Goal: Task Accomplishment & Management: Use online tool/utility

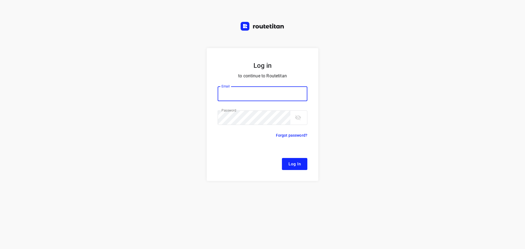
type input "[EMAIL_ADDRESS][DOMAIN_NAME]"
drag, startPoint x: 295, startPoint y: 166, endPoint x: 205, endPoint y: 161, distance: 90.1
click at [295, 165] on span "Log In" at bounding box center [294, 163] width 12 height 7
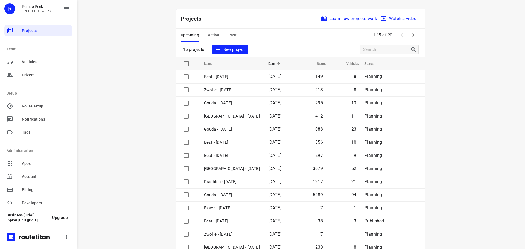
click at [209, 34] on span "Active" at bounding box center [213, 35] width 11 height 7
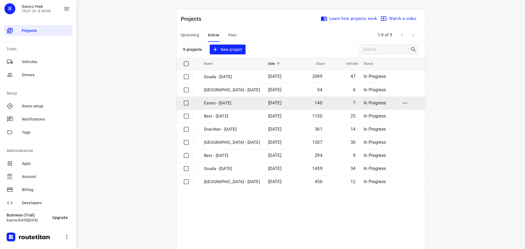
click at [220, 103] on p "Essen - [DATE]" at bounding box center [232, 103] width 56 height 6
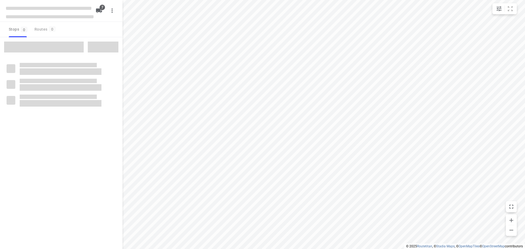
checkbox input "true"
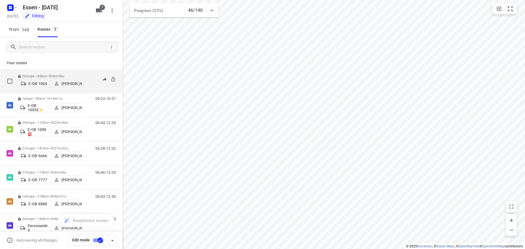
click at [38, 74] on p "26 stops • 88km • 5h9m • [DATE]" at bounding box center [50, 76] width 67 height 4
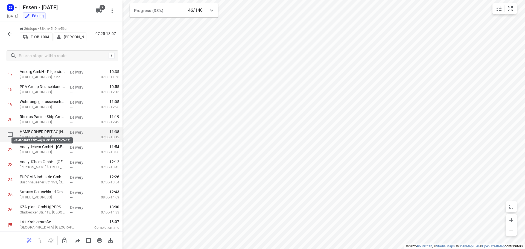
scroll to position [267, 0]
click at [8, 31] on icon "button" at bounding box center [10, 34] width 7 height 7
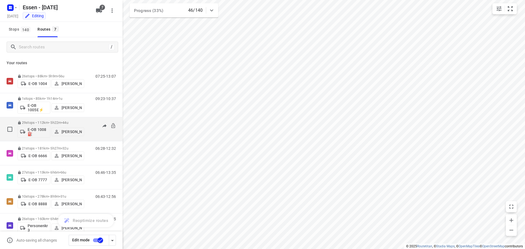
click at [39, 121] on p "29 stops • 112km • 5h22m • [DATE]" at bounding box center [50, 123] width 67 height 4
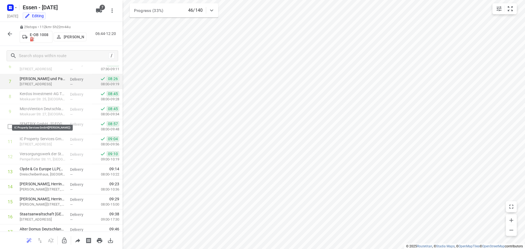
scroll to position [94, 0]
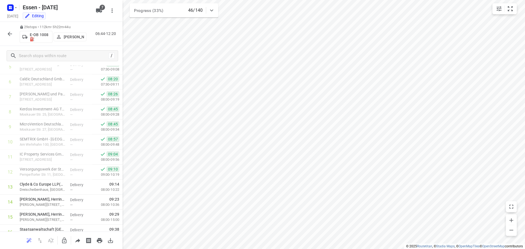
click at [10, 34] on icon "button" at bounding box center [10, 34] width 7 height 7
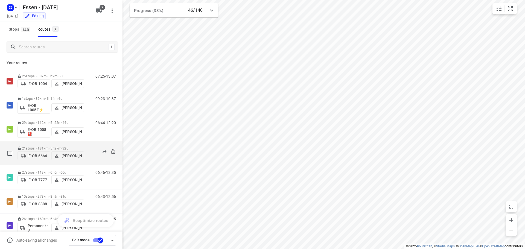
click at [37, 147] on p "21 stops • 181km • 5h27m • [DATE]" at bounding box center [50, 148] width 67 height 4
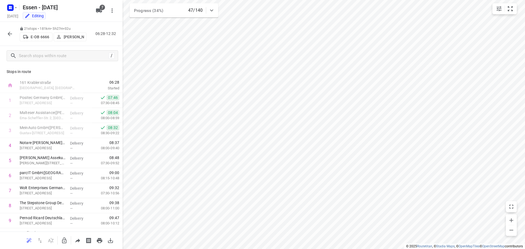
click at [10, 30] on button "button" at bounding box center [9, 33] width 11 height 11
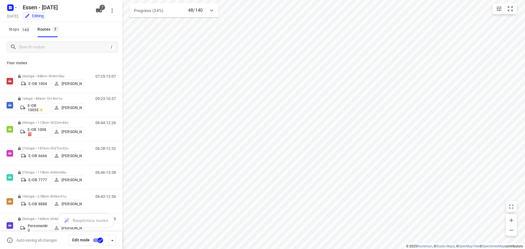
scroll to position [11, 0]
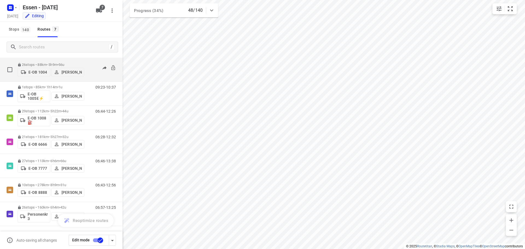
click at [46, 63] on p "26 stops • 88km • 5h9m • [DATE]" at bounding box center [50, 65] width 67 height 4
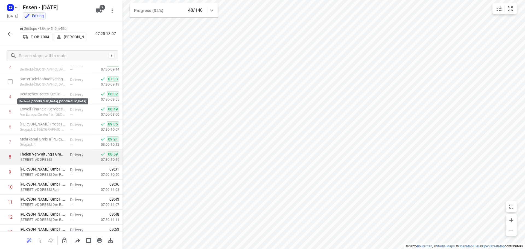
scroll to position [0, 0]
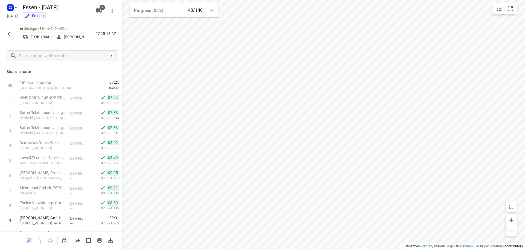
click at [10, 33] on icon "button" at bounding box center [10, 34] width 7 height 7
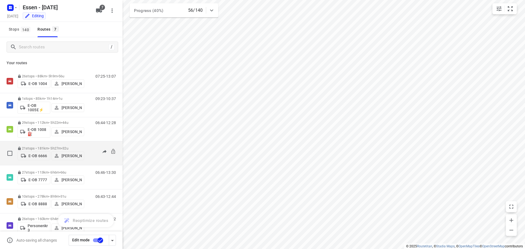
click at [60, 146] on p "21 stops • 181km • 5h27m • [DATE]" at bounding box center [50, 148] width 67 height 4
